Goal: Task Accomplishment & Management: Use online tool/utility

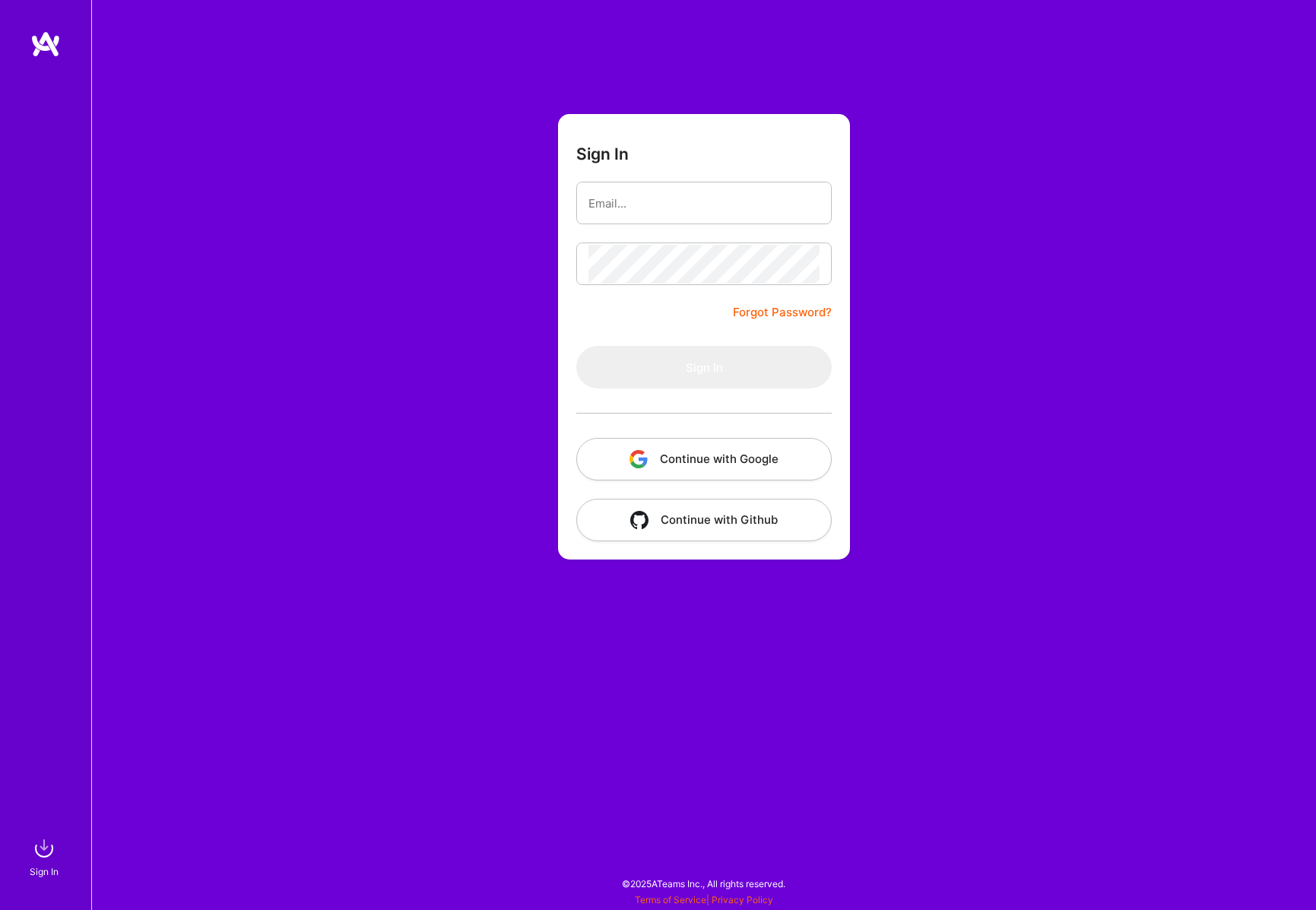
click at [0, 902] on com-1password-button at bounding box center [0, 902] width 0 height 0
type input "[EMAIL_ADDRESS][DOMAIN_NAME]"
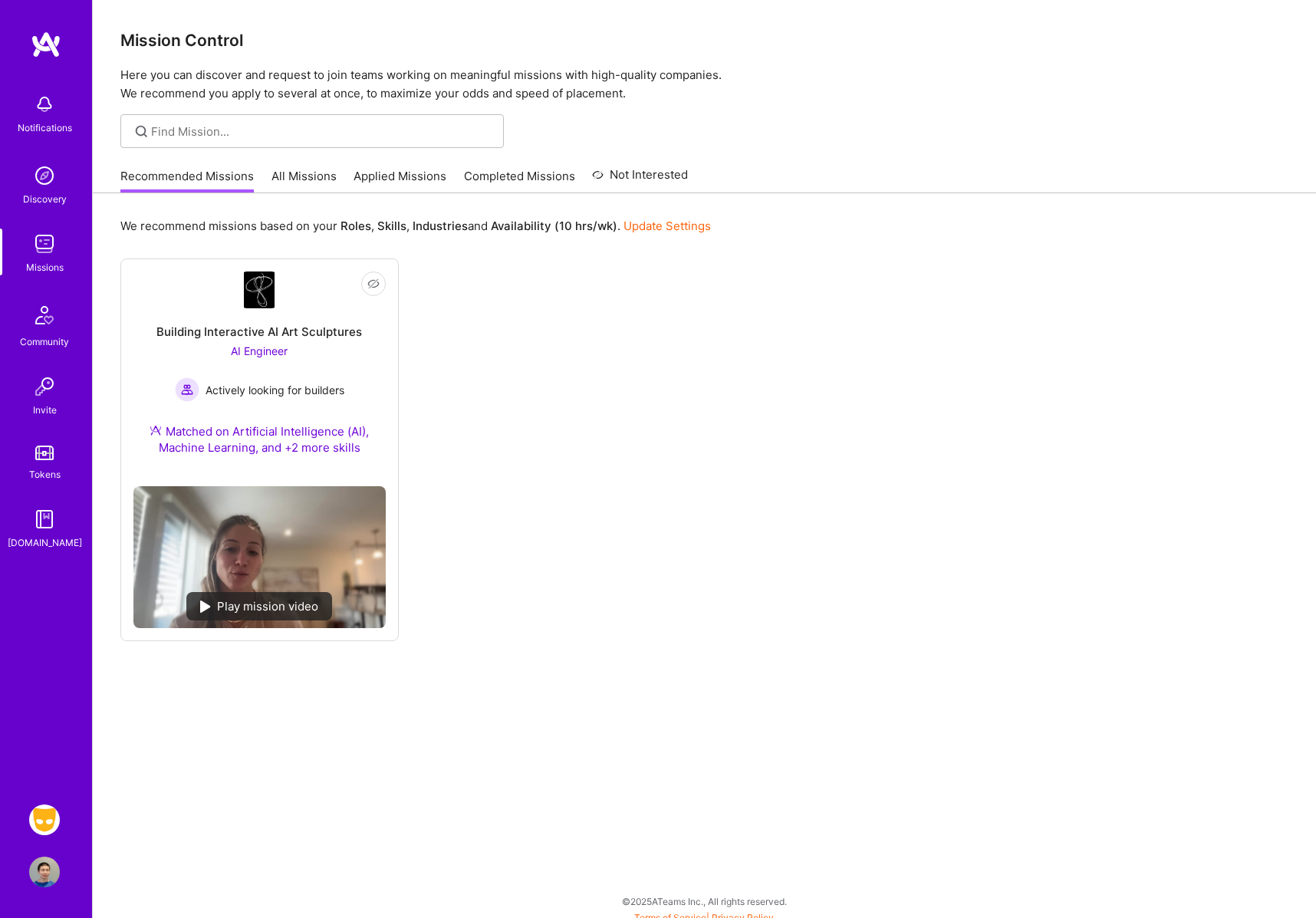
click at [44, 816] on img at bounding box center [44, 819] width 30 height 30
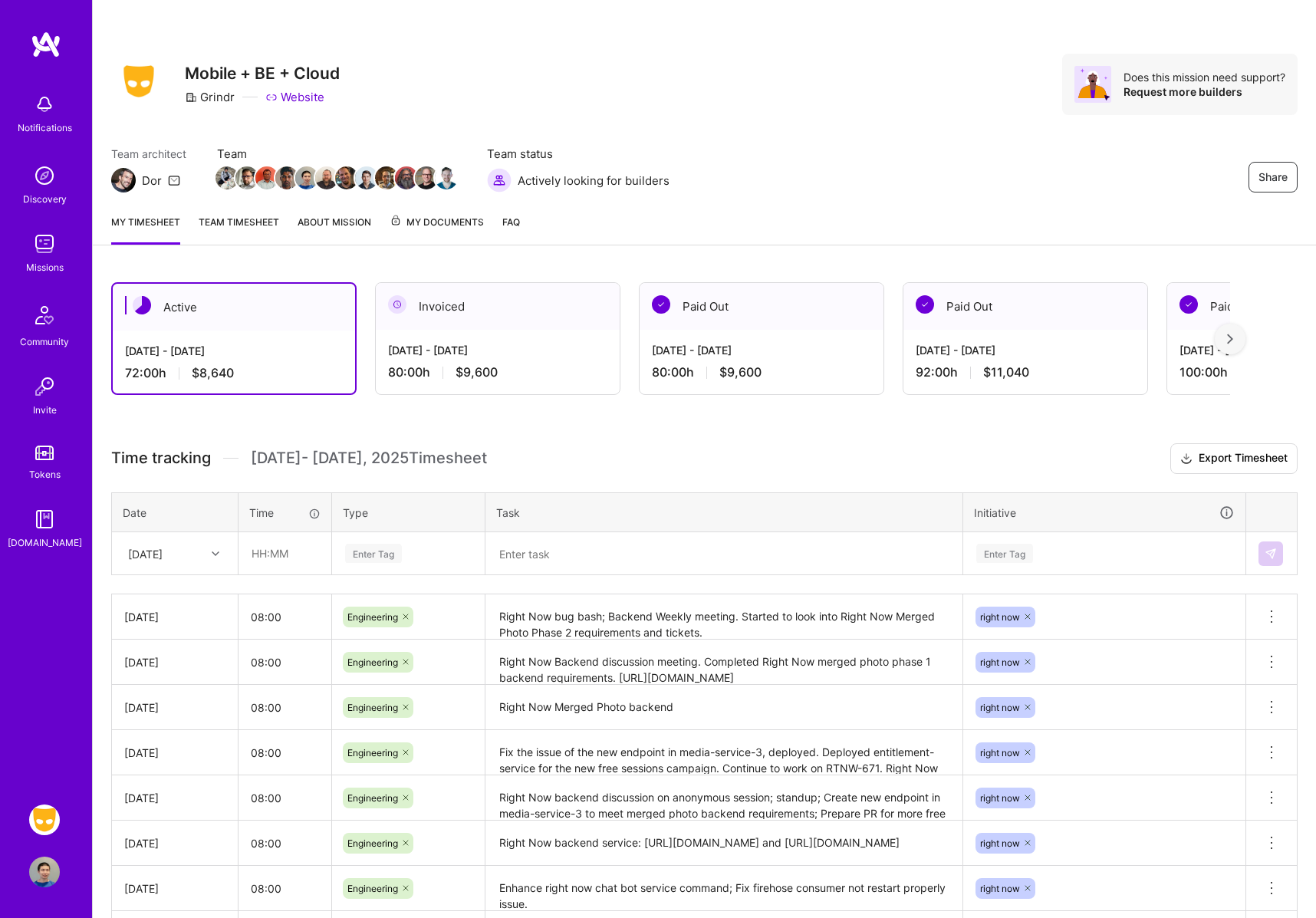
click at [240, 225] on link "Team timesheet" at bounding box center [239, 229] width 80 height 30
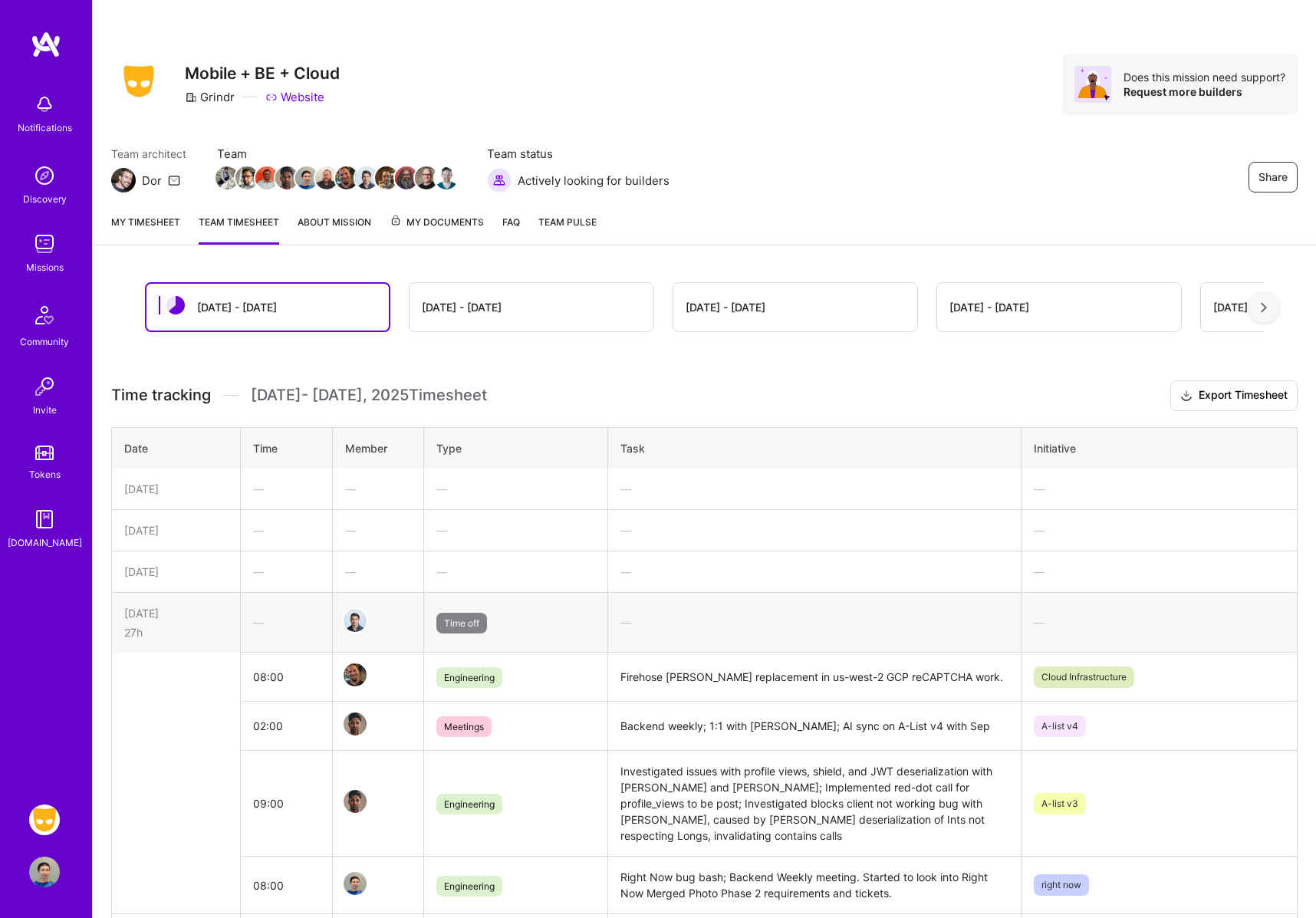
click at [545, 306] on div "[DATE] - [DATE]" at bounding box center [531, 306] width 243 height 48
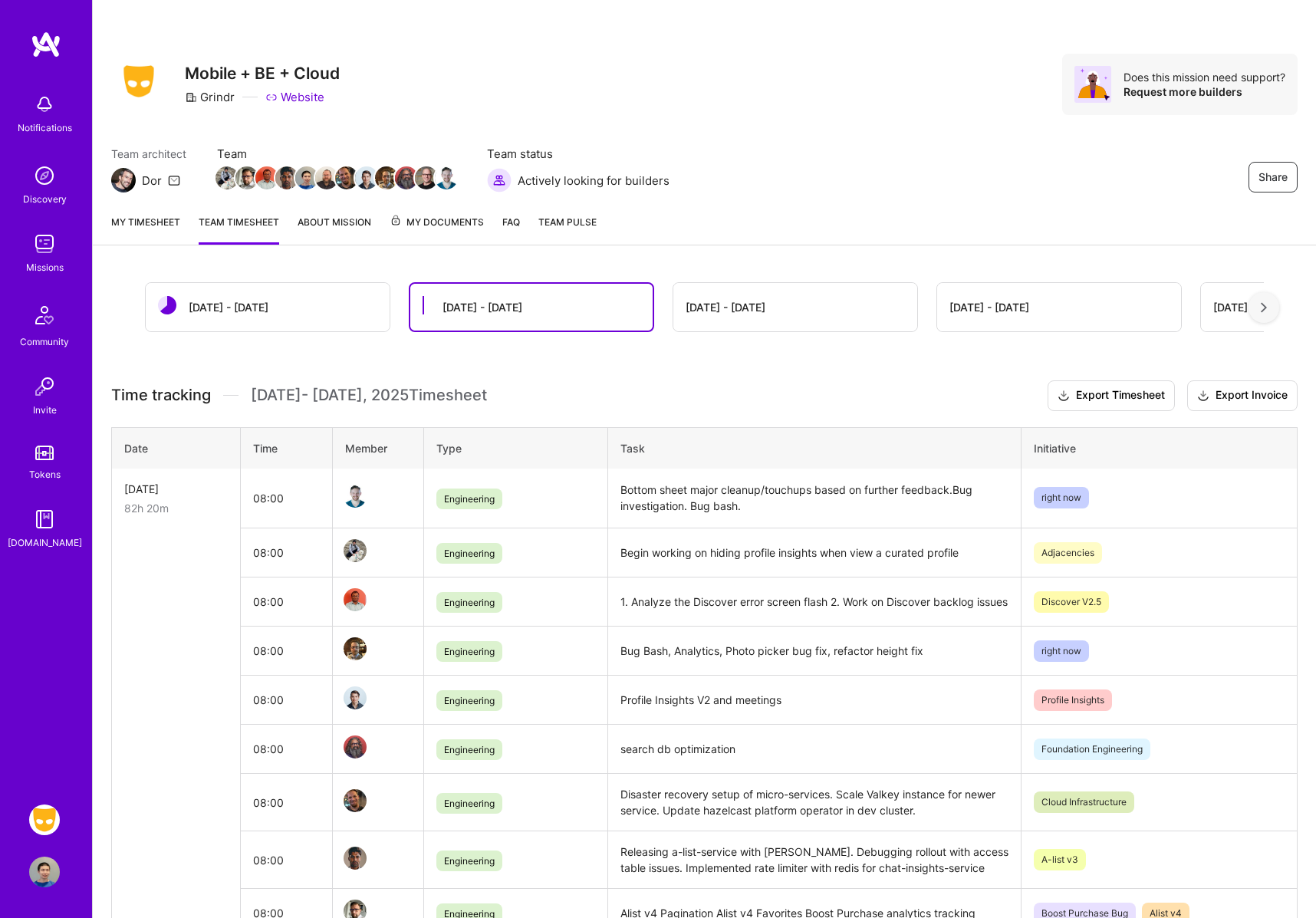
click at [576, 212] on div "My timesheet Team timesheet About Mission My Documents FAQ Team Pulse" at bounding box center [704, 223] width 1223 height 44
click at [574, 219] on span "Team Pulse" at bounding box center [568, 222] width 59 height 12
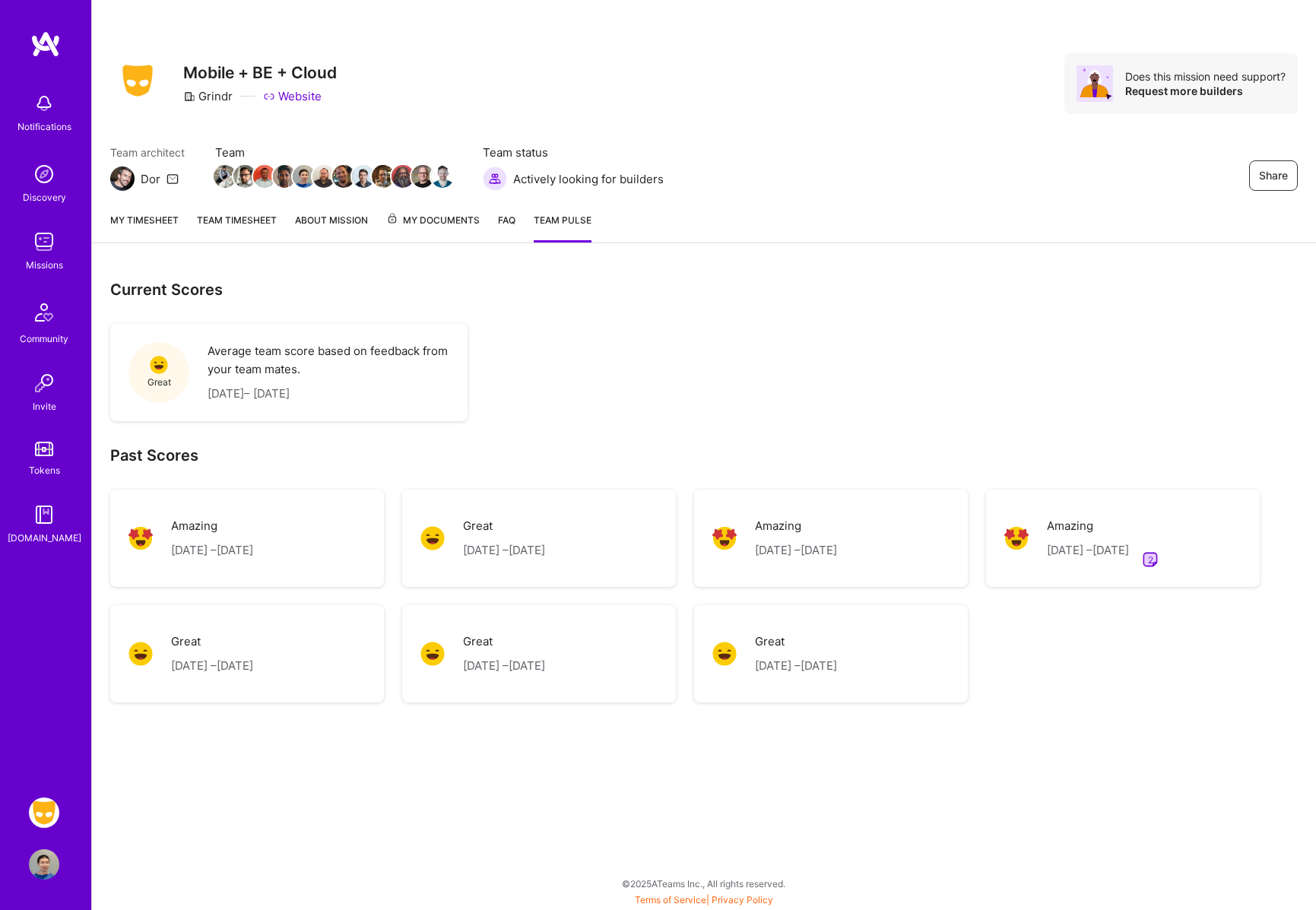
click at [361, 366] on p "Average team score based on feedback from your team mates." at bounding box center [328, 361] width 241 height 37
click at [152, 222] on link "My timesheet" at bounding box center [144, 227] width 69 height 30
